Goal: Navigation & Orientation: Understand site structure

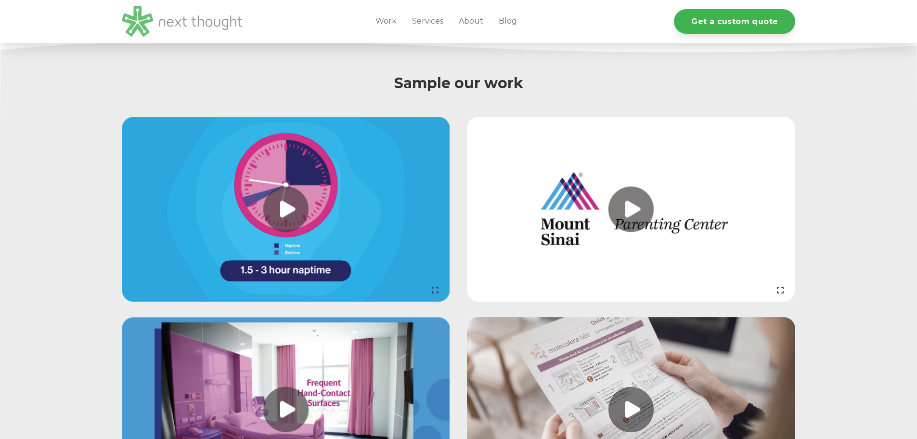
click at [173, 25] on img at bounding box center [182, 21] width 120 height 30
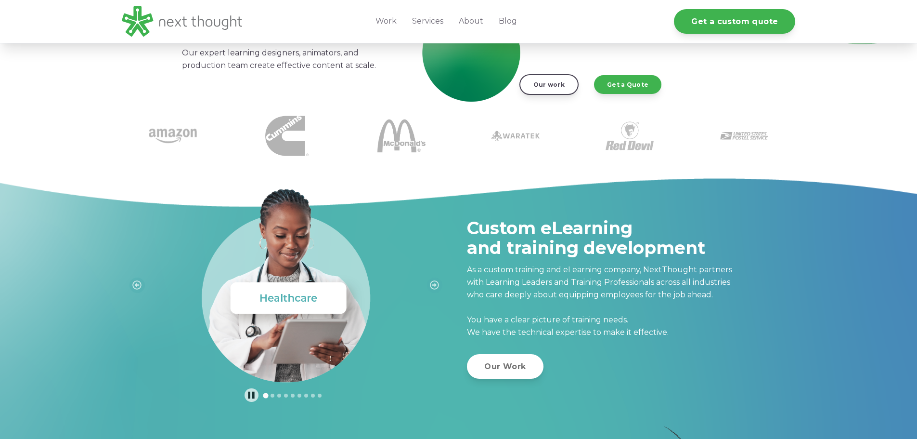
scroll to position [337, 0]
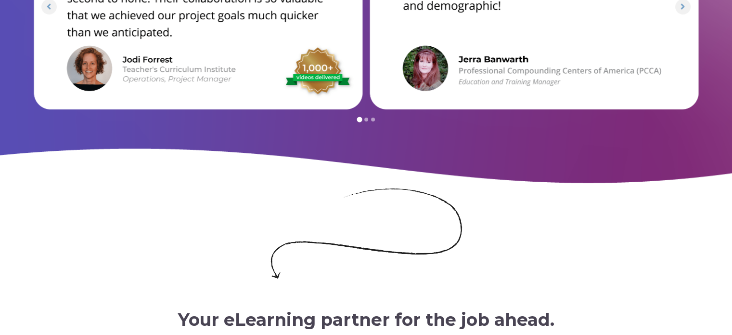
scroll to position [3975, 0]
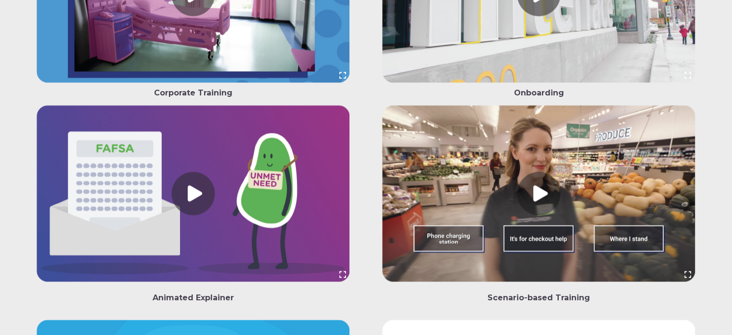
scroll to position [1204, 0]
